Goal: Find specific page/section: Find specific page/section

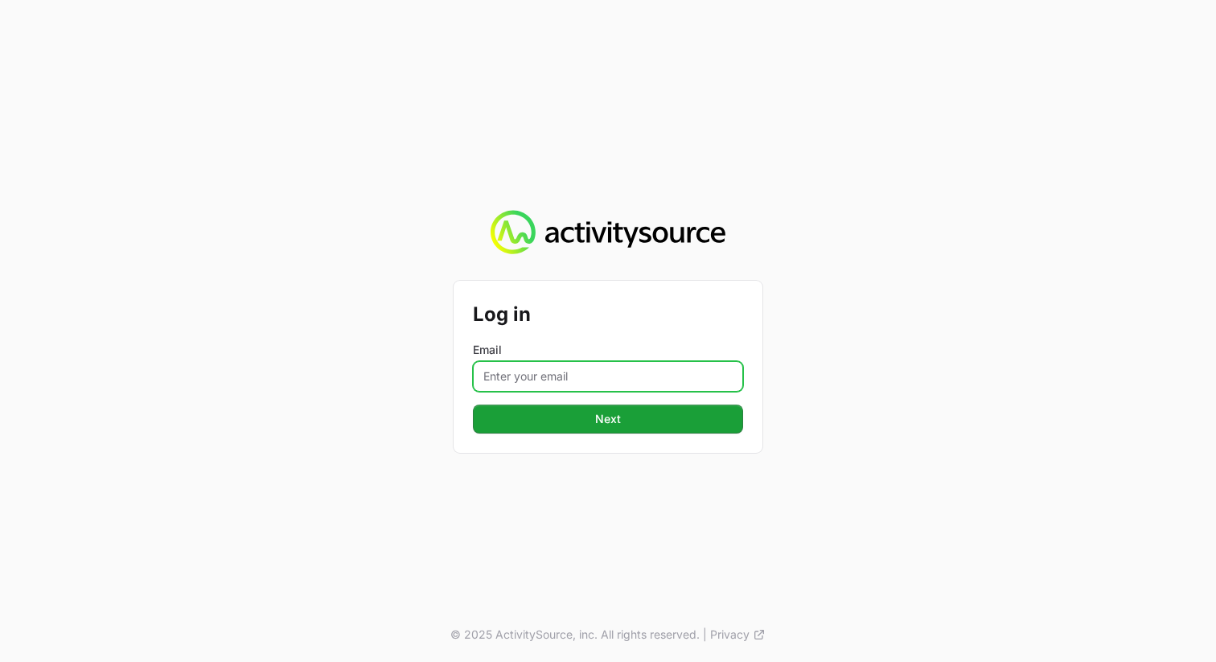
click at [580, 376] on input "Email" at bounding box center [608, 376] width 270 height 31
type input "[PERSON_NAME][EMAIL_ADDRESS][PERSON_NAME][DOMAIN_NAME]"
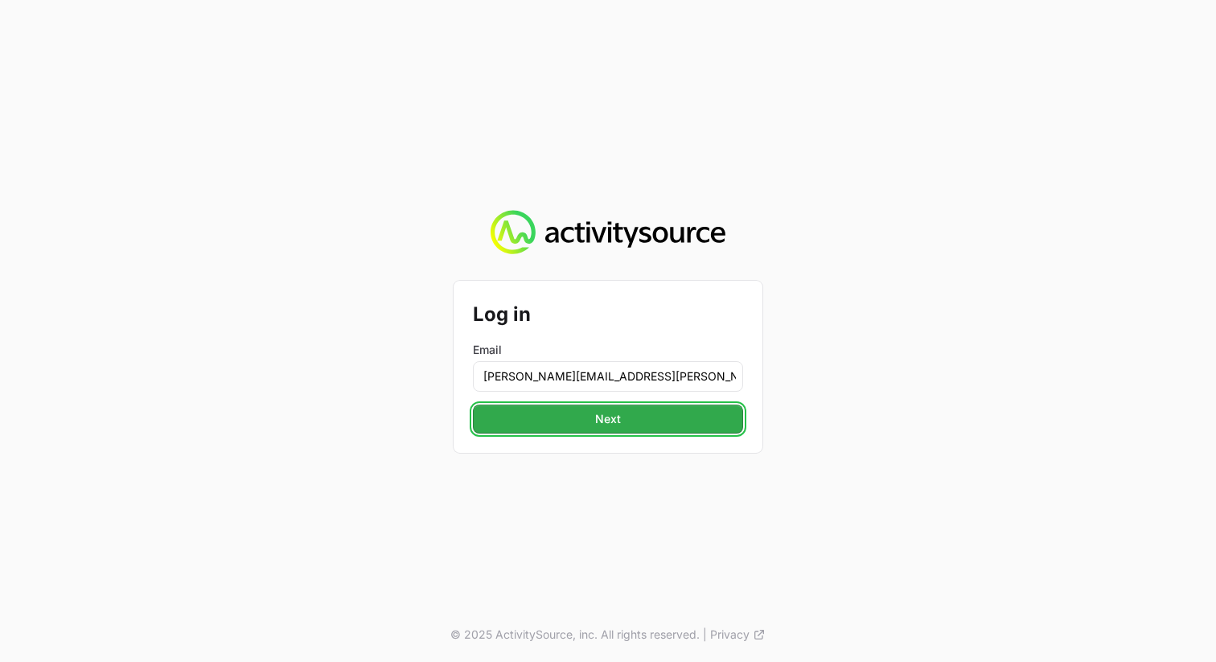
click at [643, 419] on button "Next" at bounding box center [608, 419] width 270 height 29
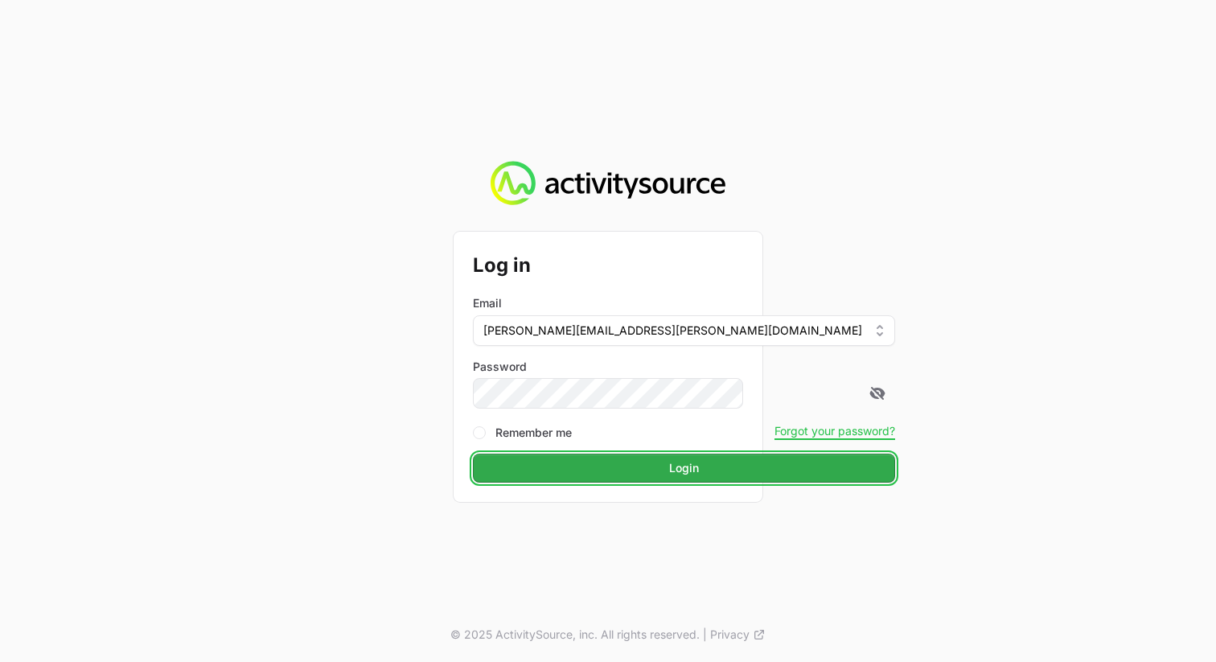
click at [618, 481] on button "Login" at bounding box center [684, 468] width 422 height 29
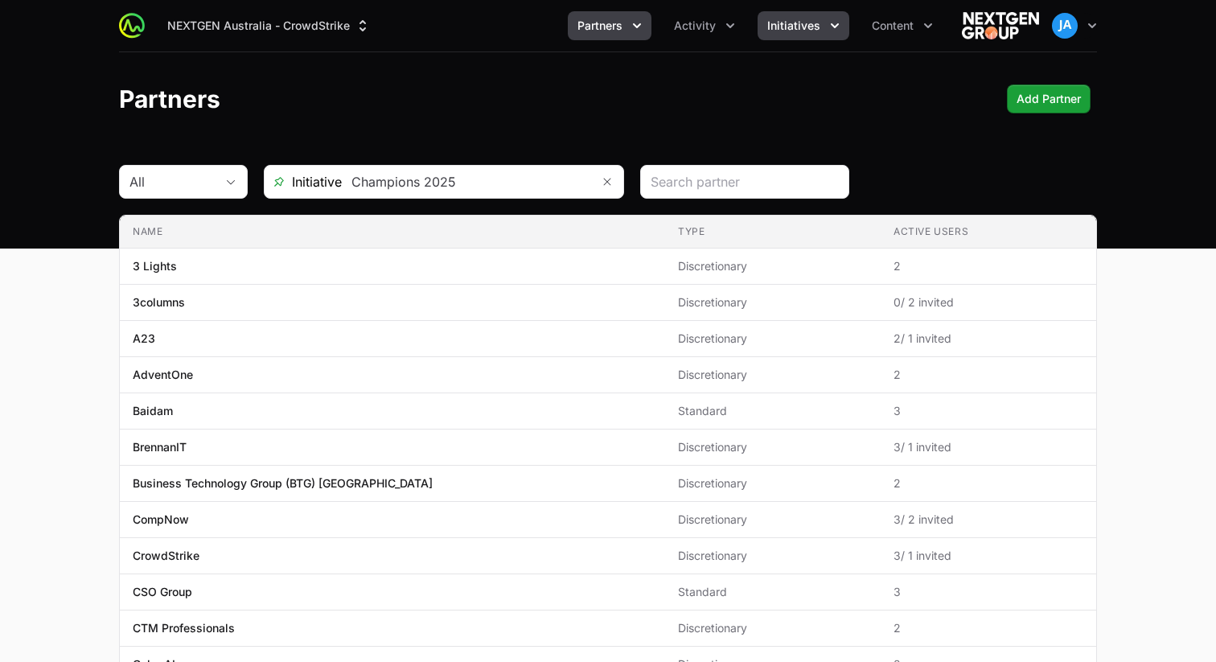
click at [833, 33] on icon "Initiatives menu" at bounding box center [835, 26] width 16 height 16
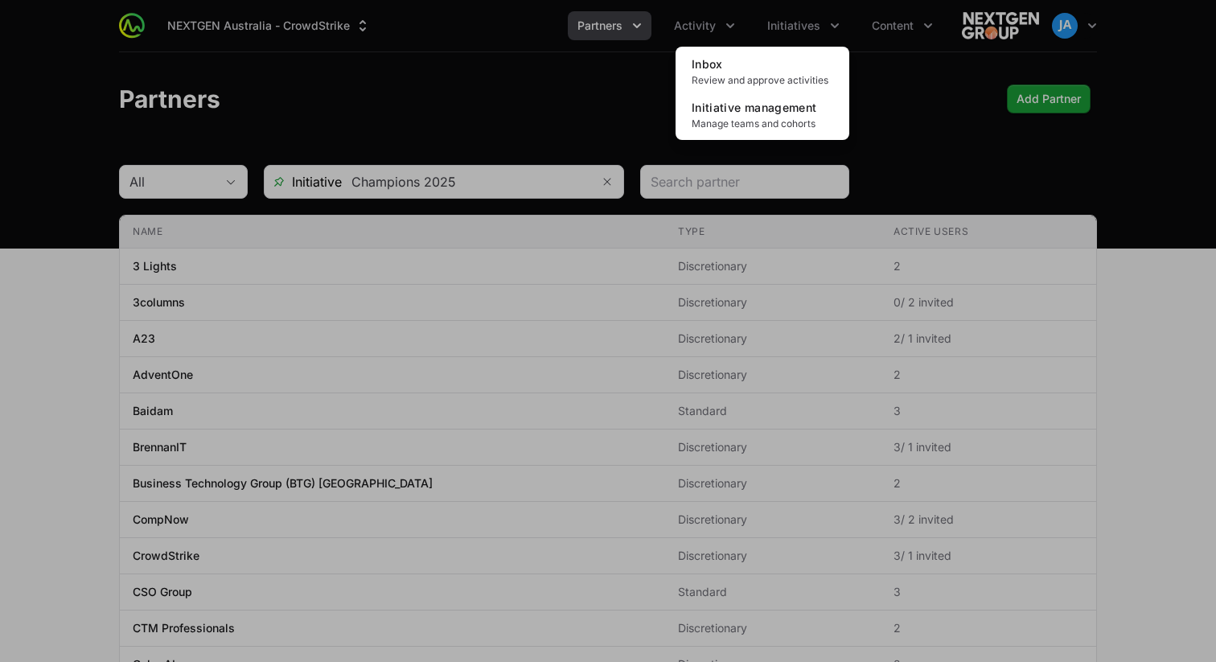
click at [929, 72] on div "Initiatives menu" at bounding box center [608, 331] width 1216 height 662
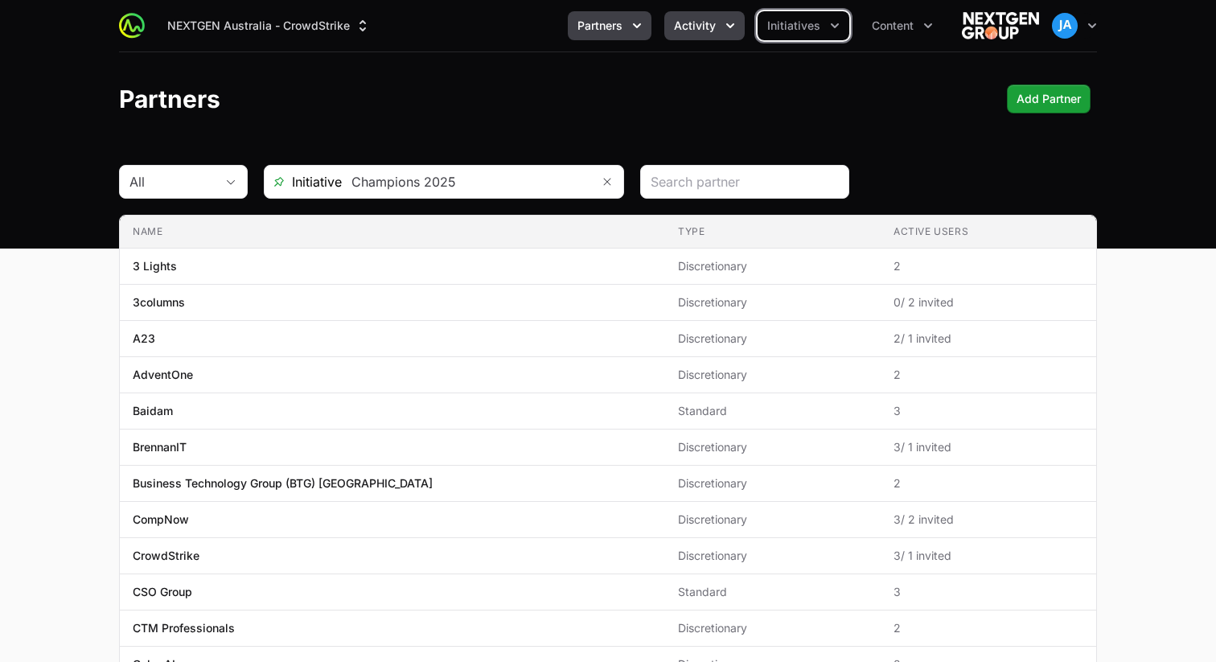
click at [738, 33] on icon "Activity menu" at bounding box center [730, 26] width 16 height 16
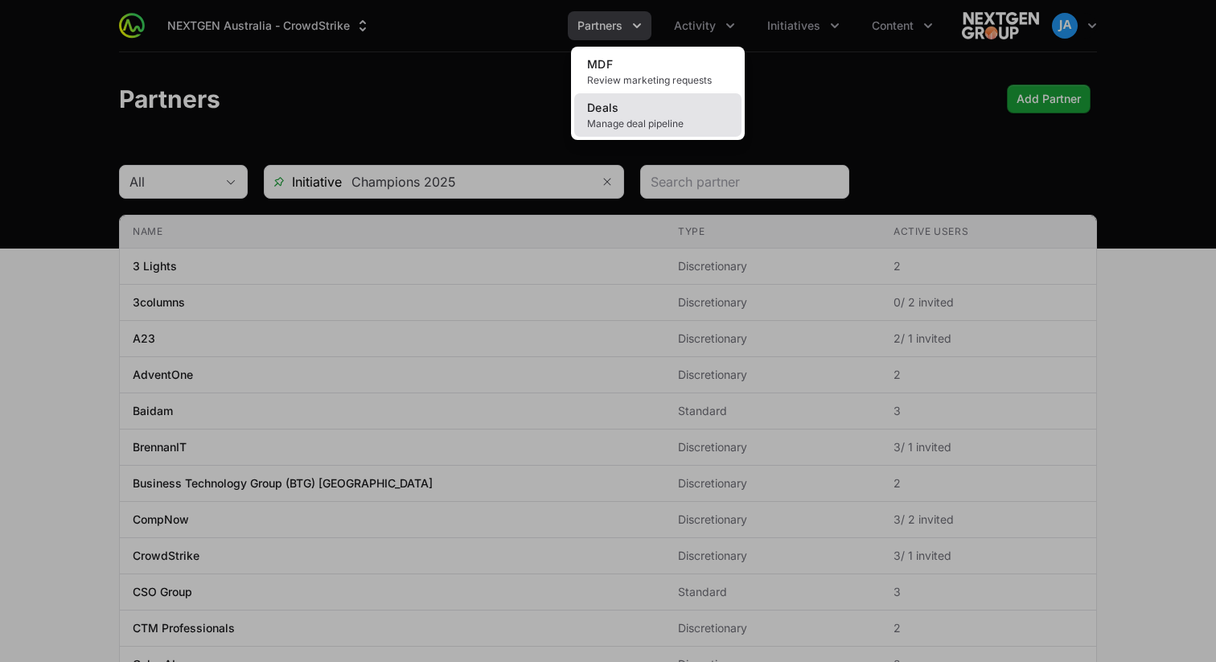
click at [708, 117] on span "Manage deal pipeline" at bounding box center [658, 123] width 142 height 13
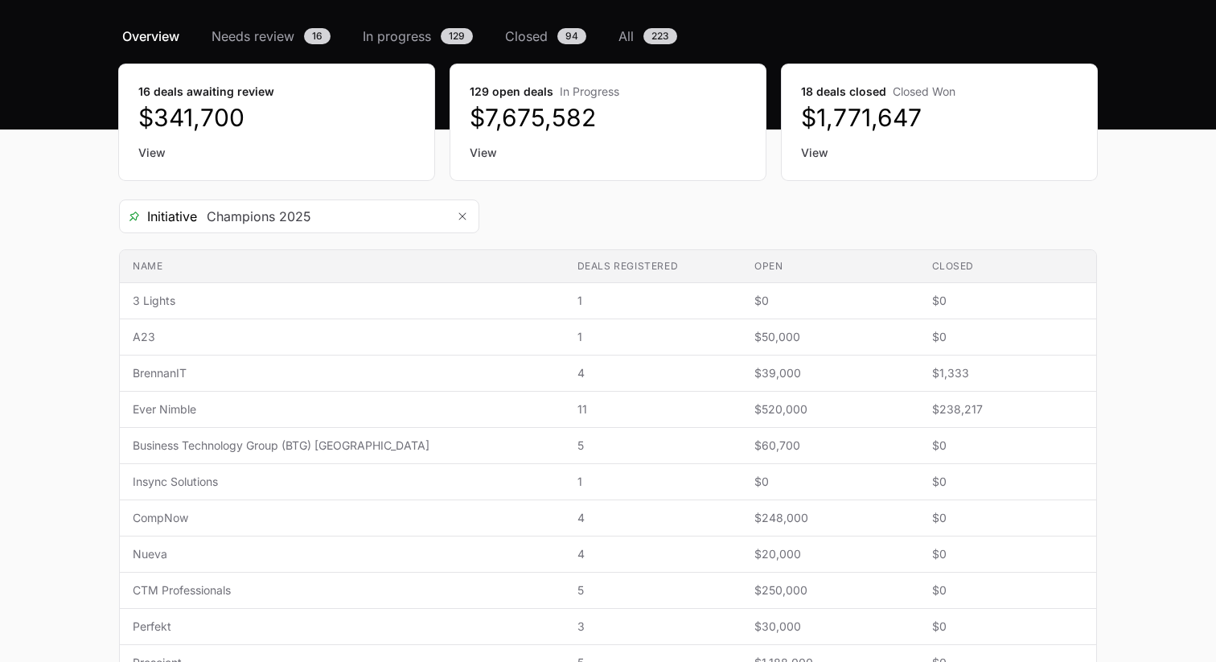
scroll to position [122, 0]
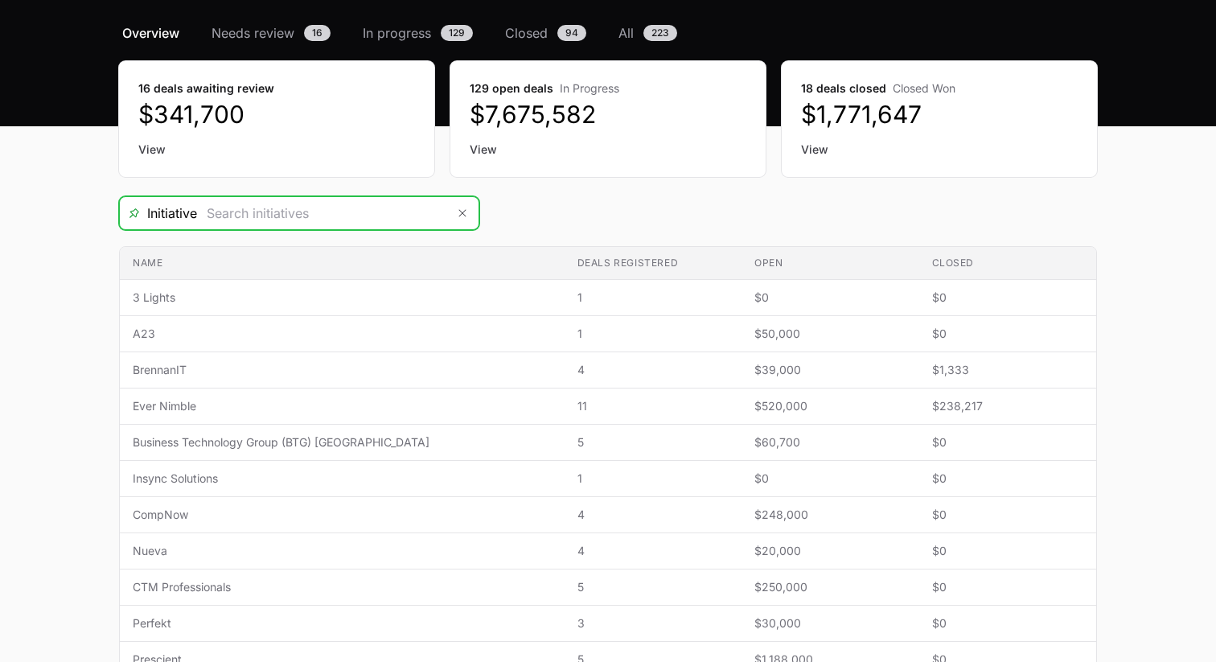
click at [380, 224] on input "Deals Filters" at bounding box center [321, 213] width 249 height 32
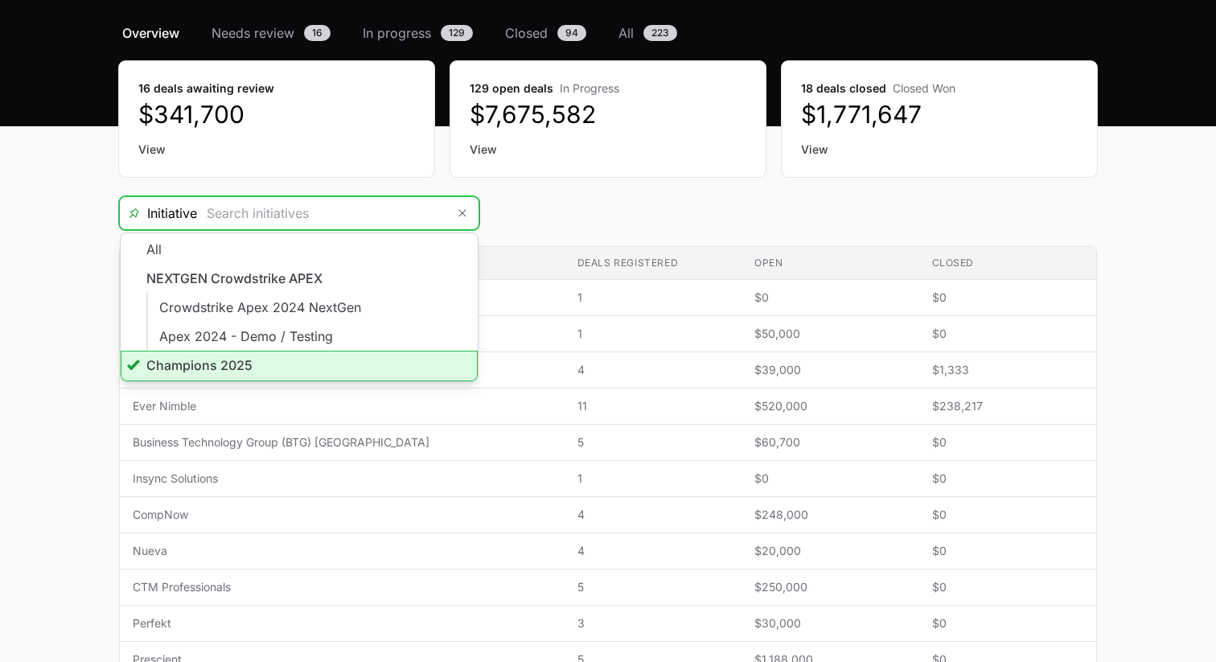
click at [297, 370] on li "Champions 2025" at bounding box center [299, 366] width 357 height 31
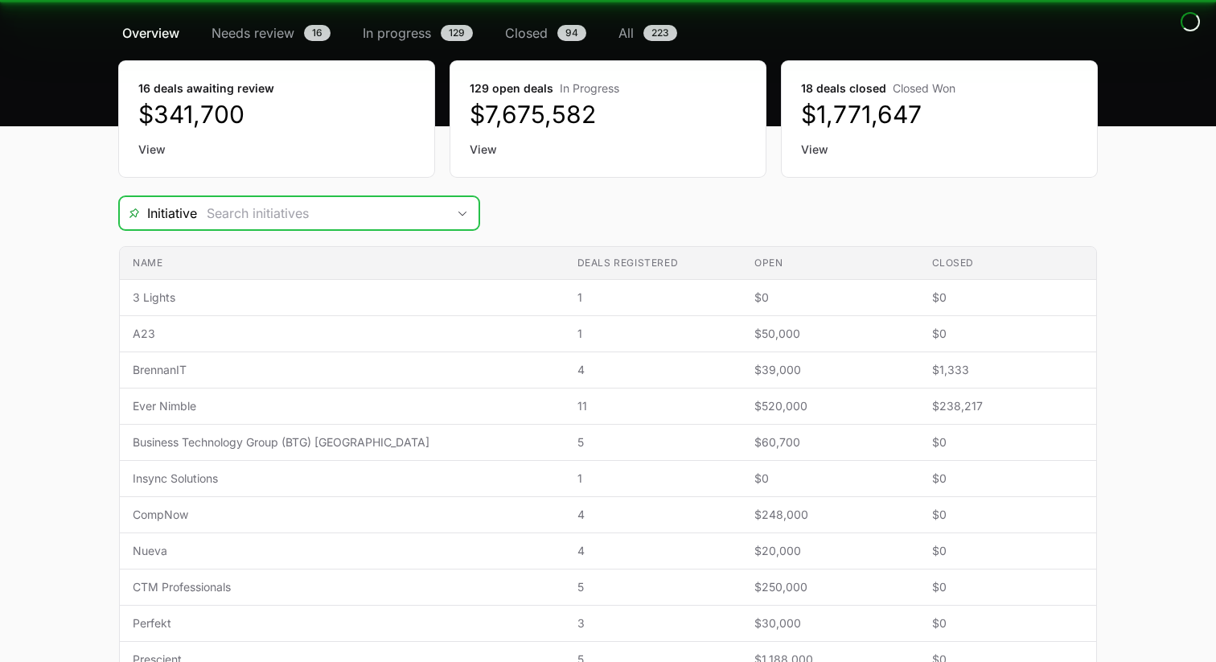
click at [464, 215] on icon "Open" at bounding box center [462, 214] width 13 height 6
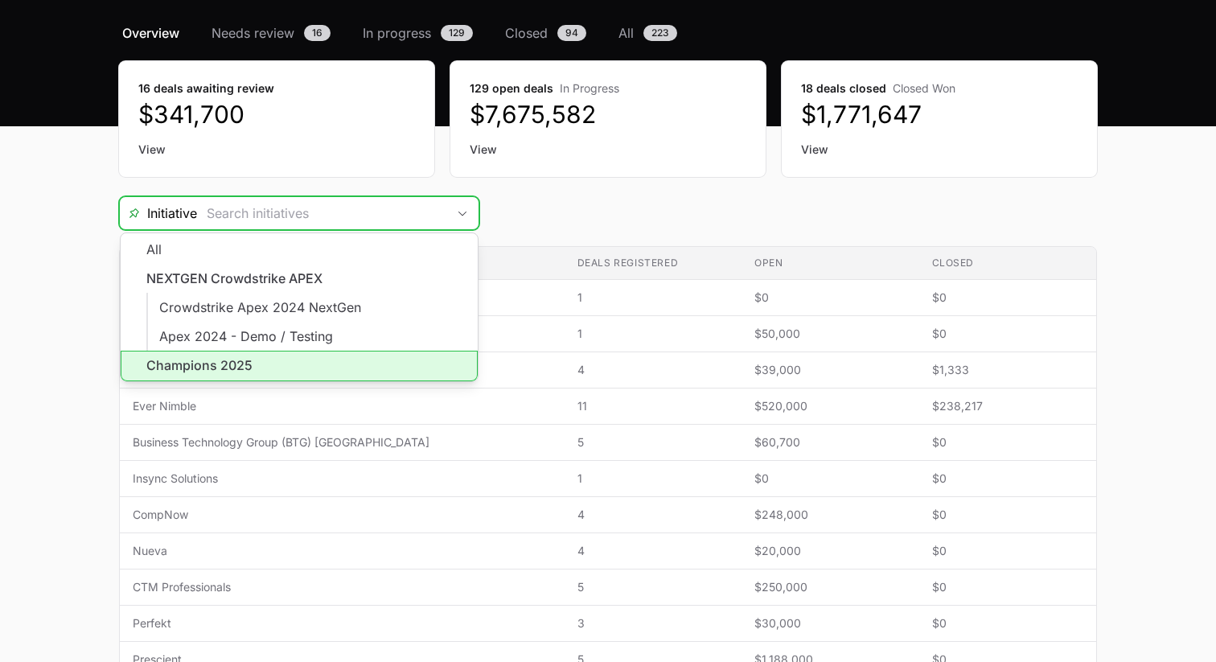
click at [340, 355] on li "Champions 2025" at bounding box center [299, 366] width 357 height 31
type input "Champions 2025"
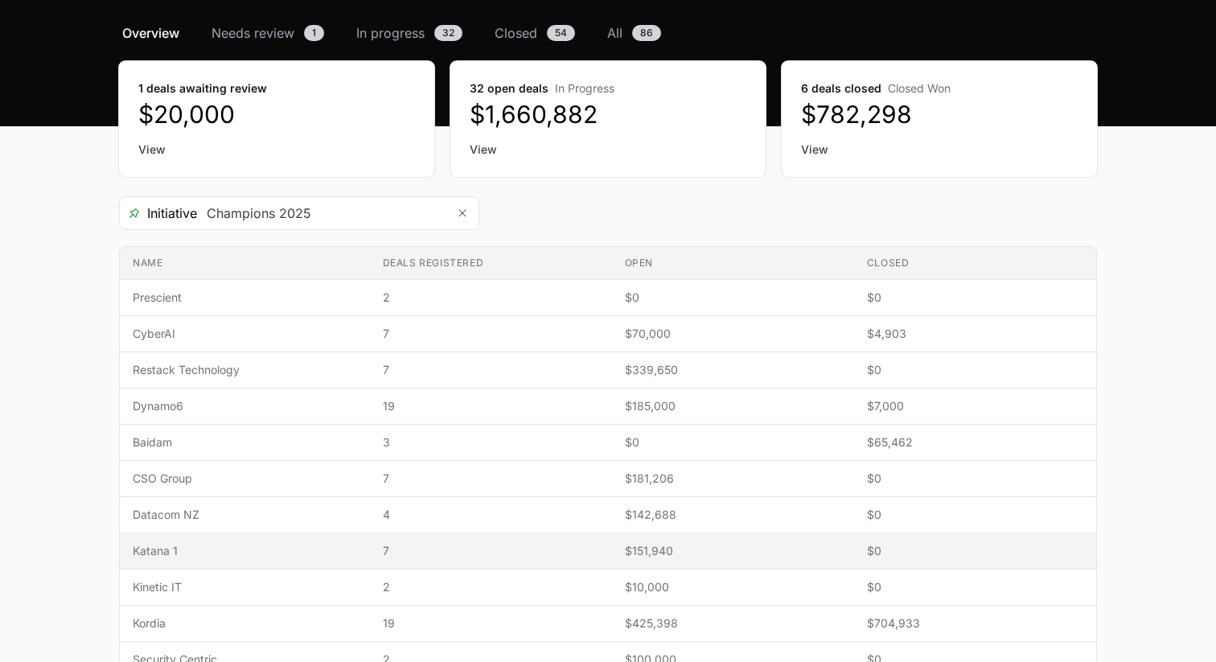
click at [193, 555] on span "Katana 1" at bounding box center [245, 551] width 224 height 16
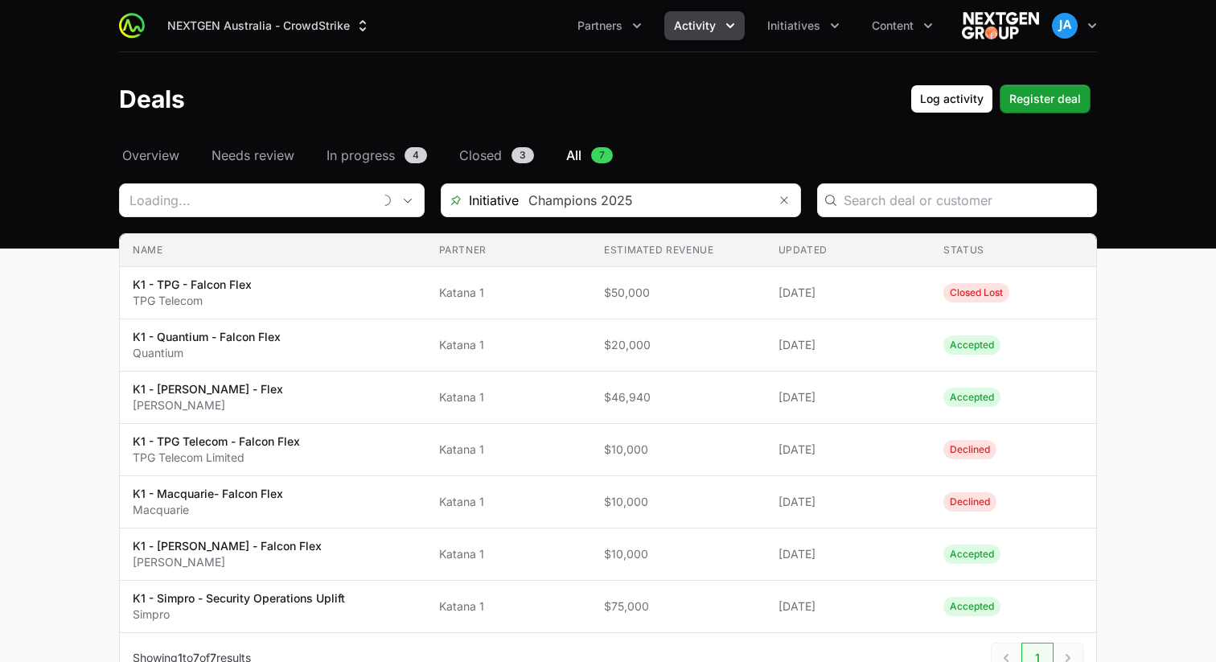
type input "Katana 1"
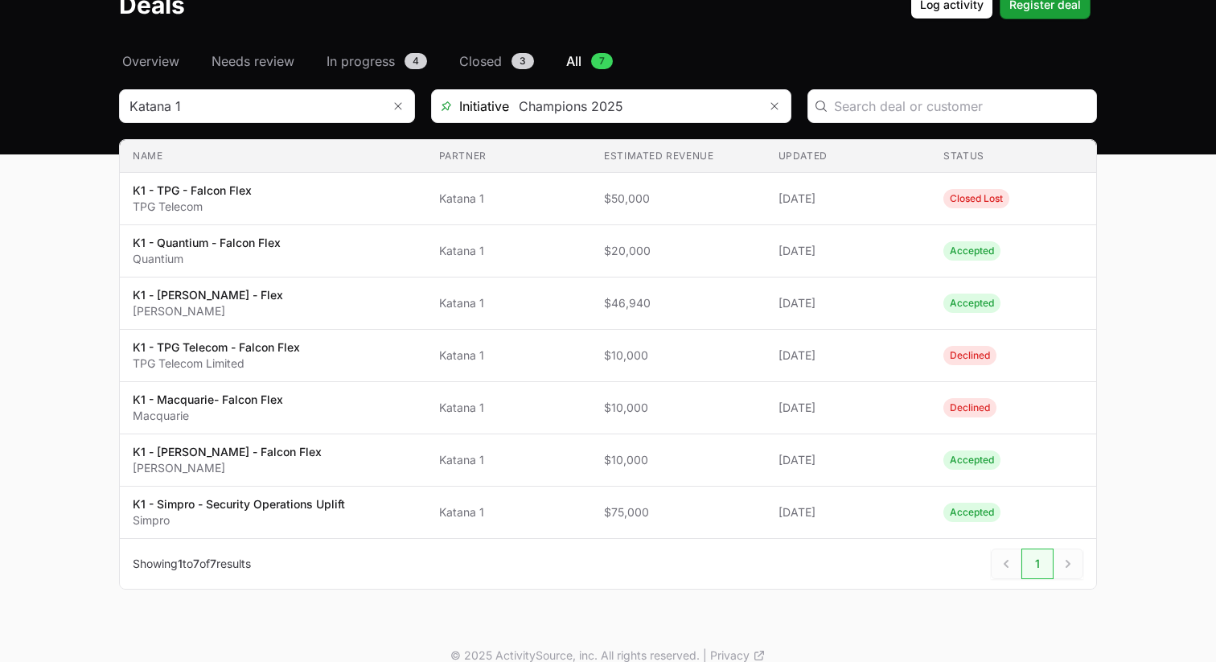
scroll to position [101, 0]
